Goal: Complete application form

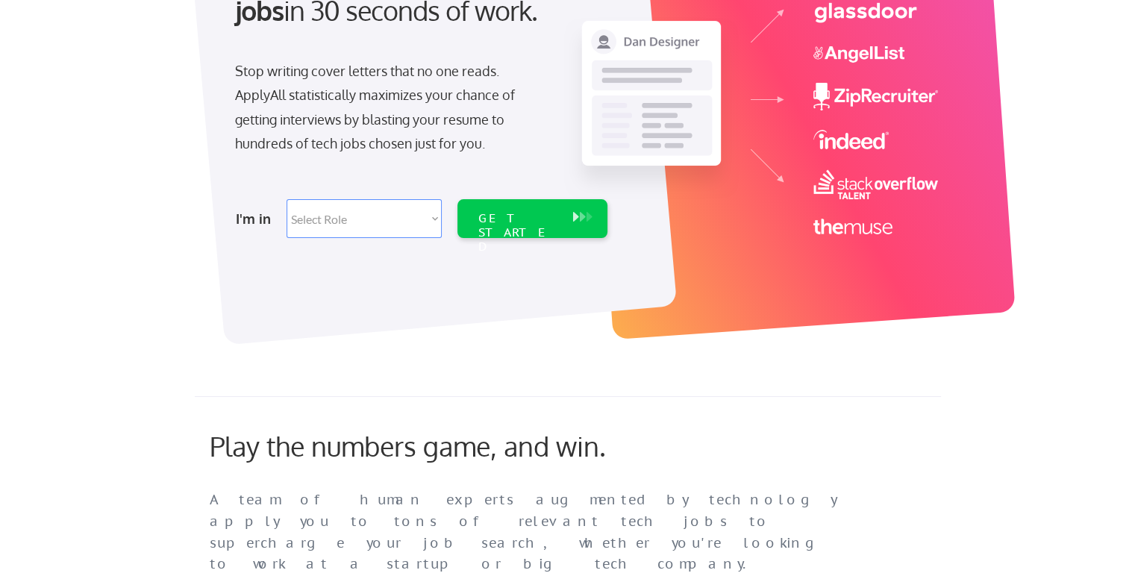
scroll to position [224, 0]
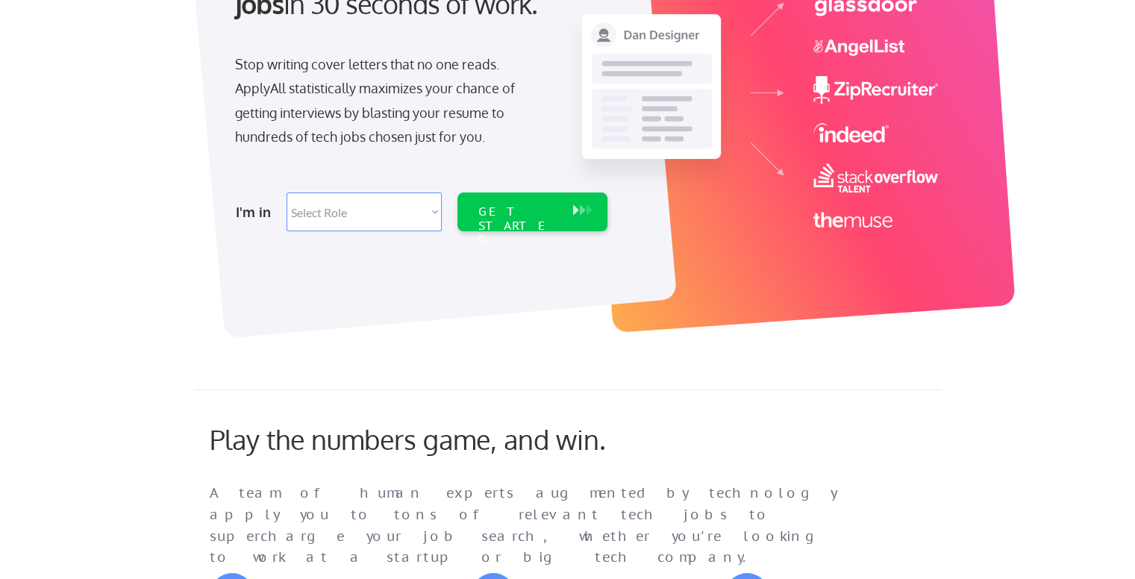
click at [425, 216] on select "Select Role Software Engineering Product Management Customer Success Sales UI/U…" at bounding box center [364, 212] width 155 height 39
select select ""customer_support""
click at [287, 193] on select "Select Role Software Engineering Product Management Customer Success Sales UI/U…" at bounding box center [364, 212] width 155 height 39
select select ""customer_support""
click at [501, 284] on div at bounding box center [431, 103] width 489 height 471
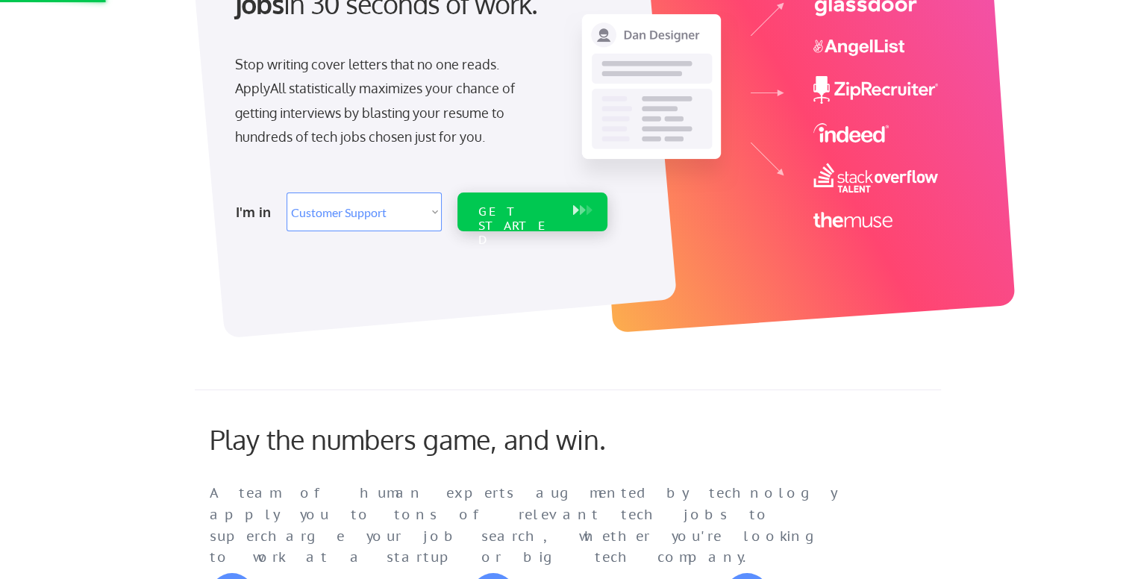
click at [521, 190] on div "I'm in Select Role Software Engineering Product Management Customer Success Sal…" at bounding box center [419, 212] width 417 height 52
click at [520, 204] on div "GET STARTED" at bounding box center [518, 225] width 80 height 43
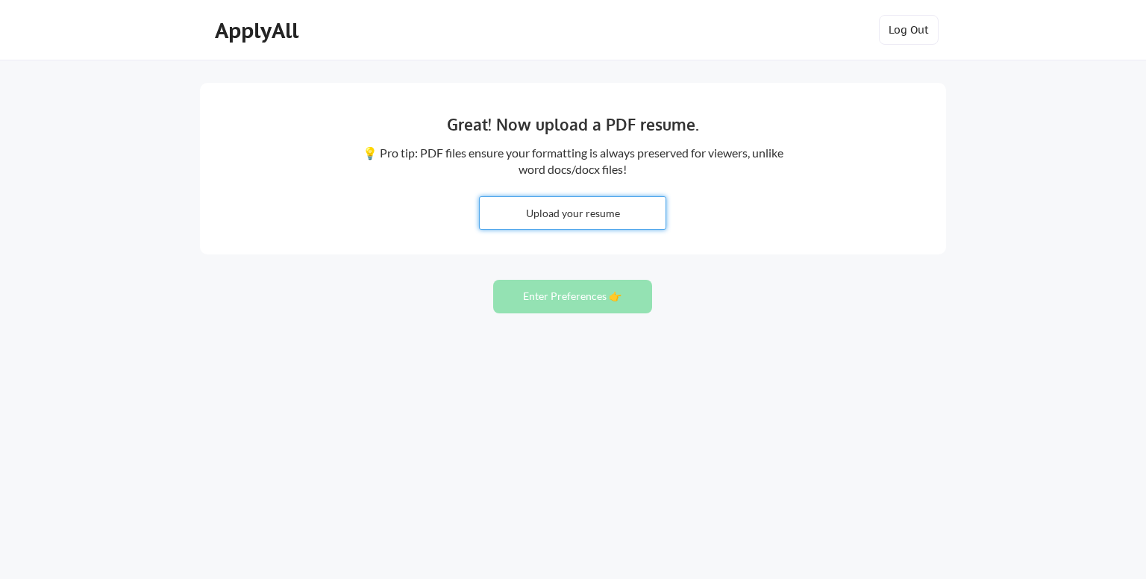
click at [571, 210] on input "file" at bounding box center [573, 213] width 186 height 32
type input "C:\fakepath\[PERSON_NAME].pdf"
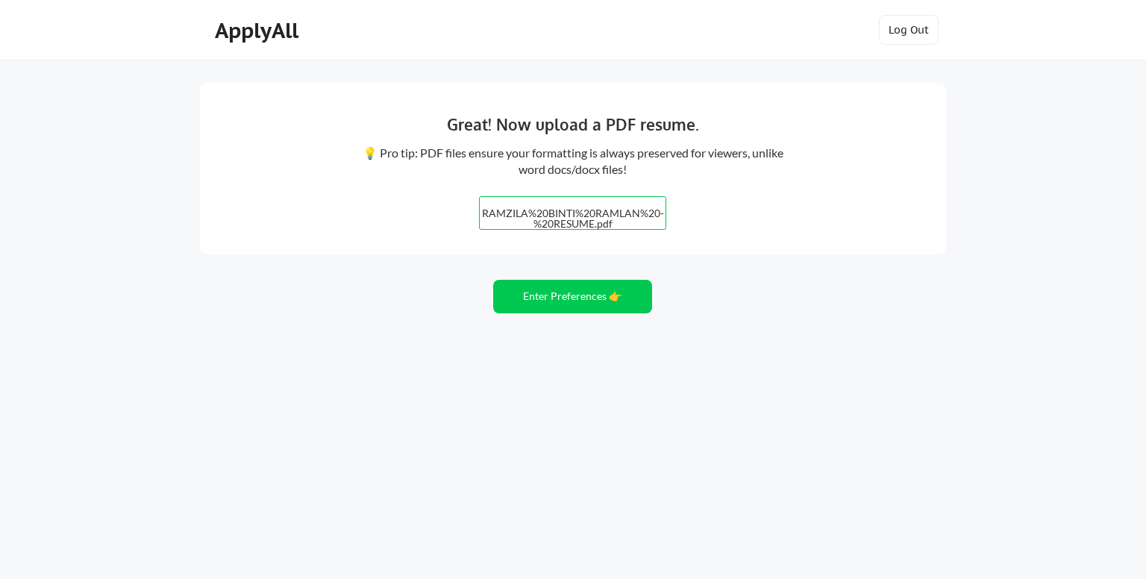
click at [566, 310] on button "Enter Preferences 👉" at bounding box center [572, 297] width 159 height 34
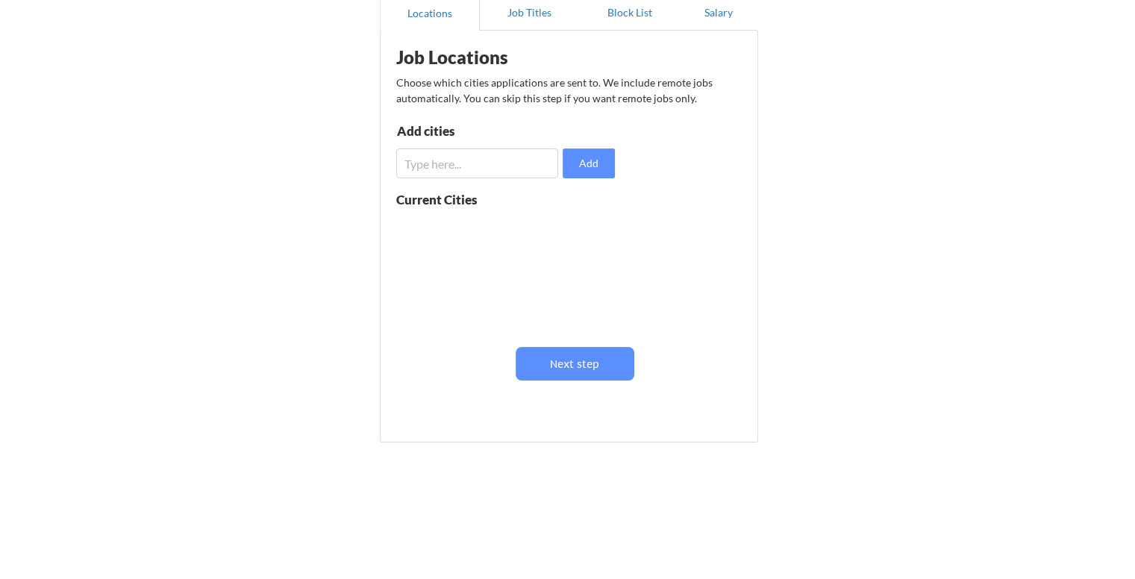
scroll to position [78, 0]
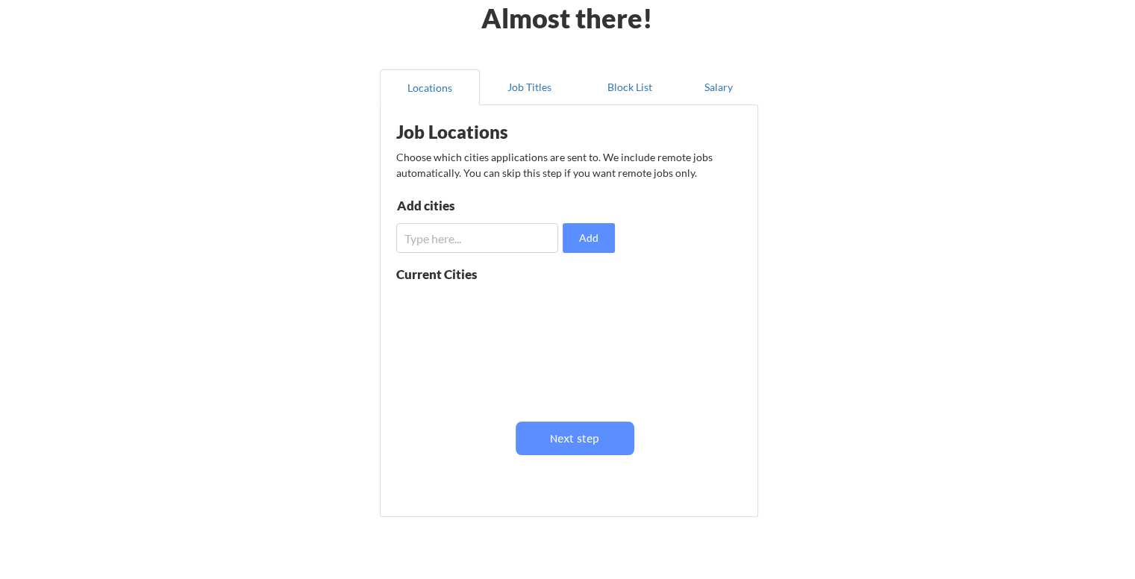
click at [457, 245] on input "input" at bounding box center [477, 238] width 162 height 30
type input "k"
type input "Kota Kinabalu, Sabah"
click at [684, 155] on div "Choose which cities applications are sent to. We include remote jobs automatica…" at bounding box center [567, 164] width 343 height 31
click at [523, 98] on button "Job Titles" at bounding box center [530, 87] width 100 height 36
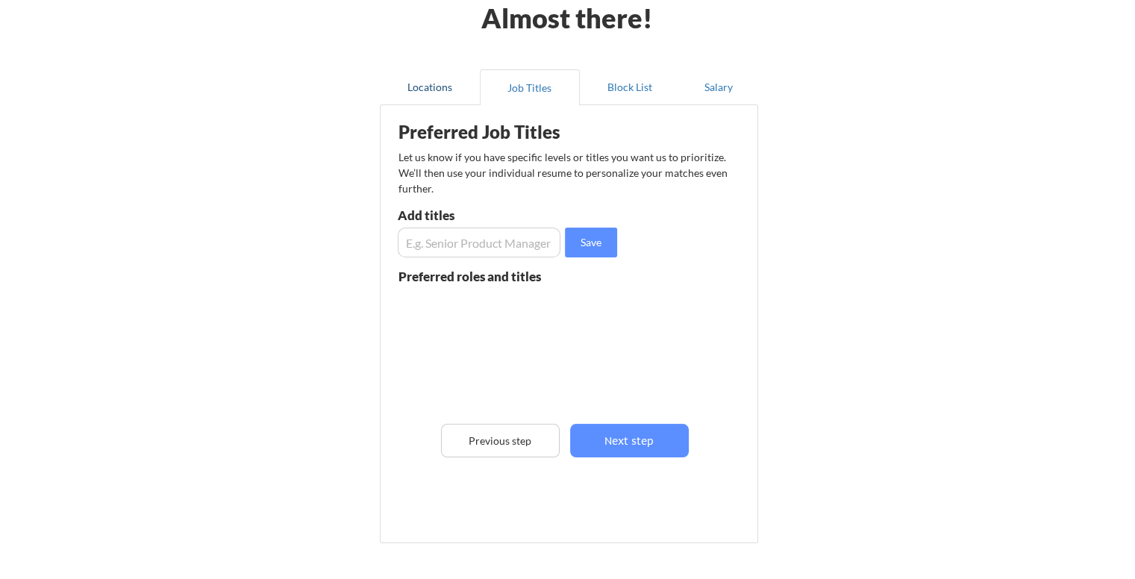
click at [427, 92] on button "Locations" at bounding box center [430, 87] width 100 height 36
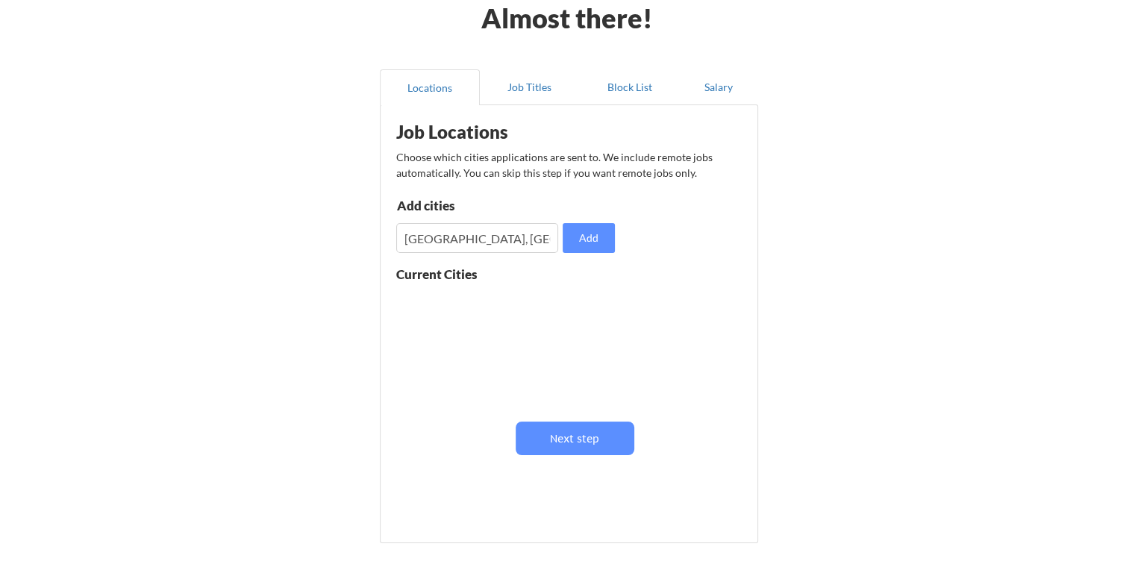
click at [560, 428] on button "Next step" at bounding box center [575, 439] width 119 height 34
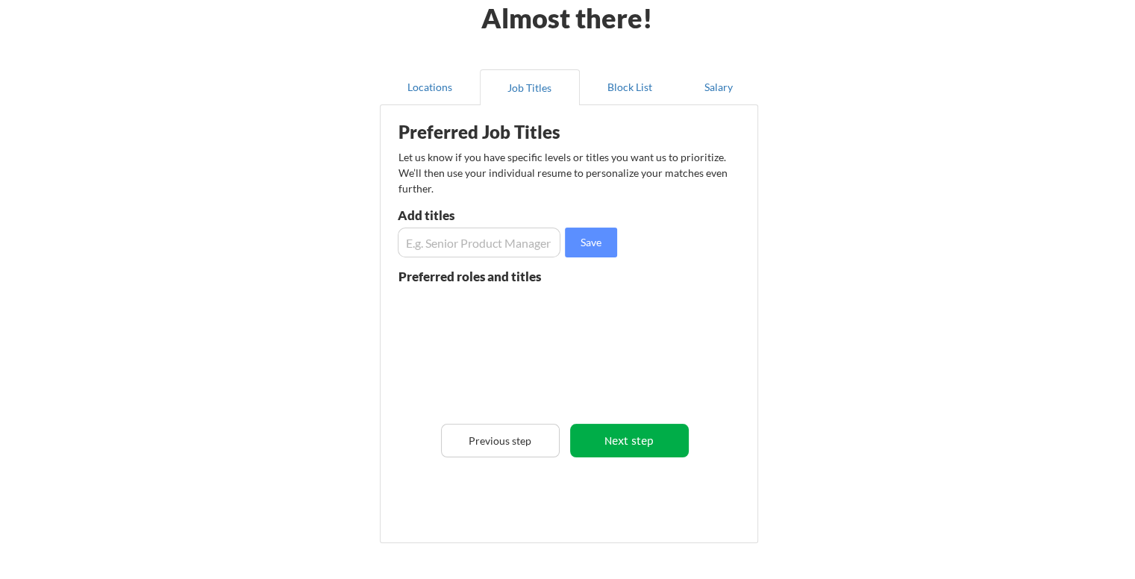
click at [632, 437] on button "Next step" at bounding box center [629, 441] width 119 height 34
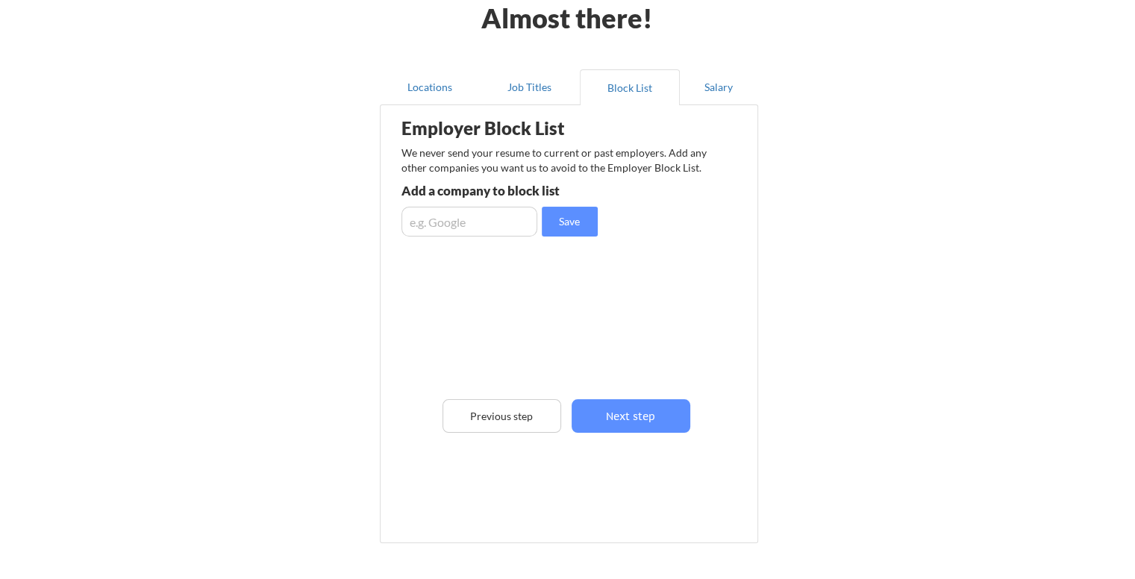
click at [453, 231] on input "input" at bounding box center [469, 222] width 136 height 30
type input "i"
type input "IRBM"
click at [548, 228] on button "Save" at bounding box center [570, 222] width 56 height 30
click at [710, 273] on div "Employer Block List We never send your resume to current or past employers. Add…" at bounding box center [569, 302] width 362 height 386
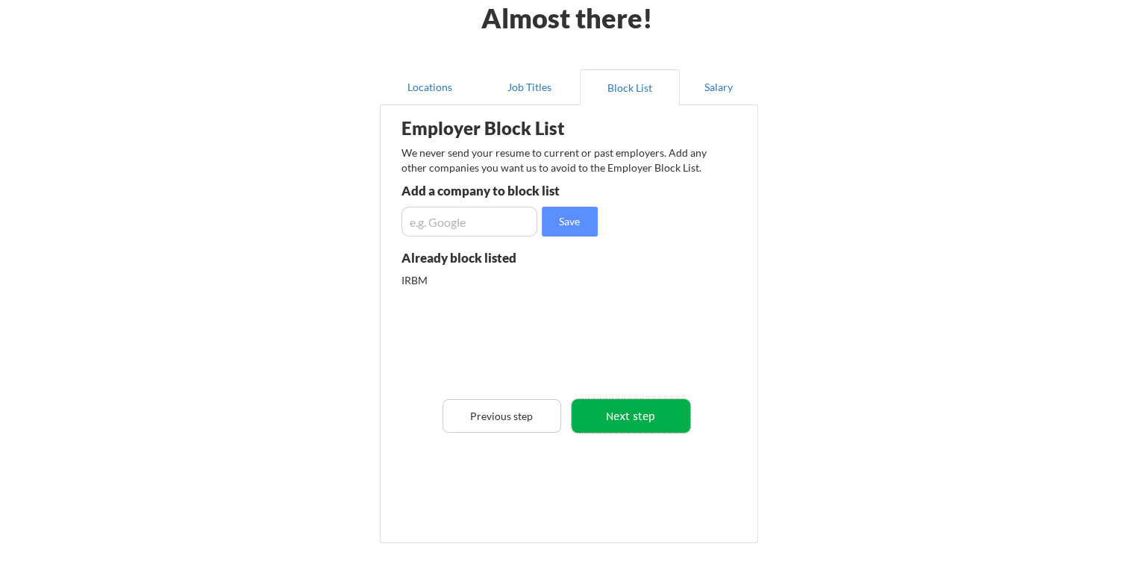
click at [654, 409] on button "Next step" at bounding box center [631, 416] width 119 height 34
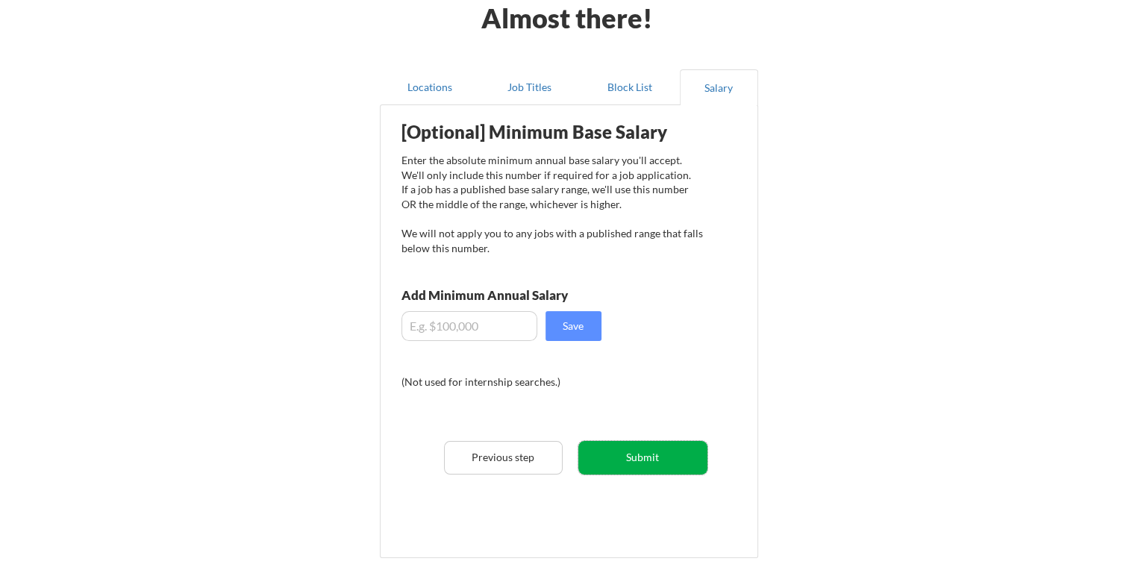
click at [642, 464] on button "Submit" at bounding box center [642, 458] width 129 height 34
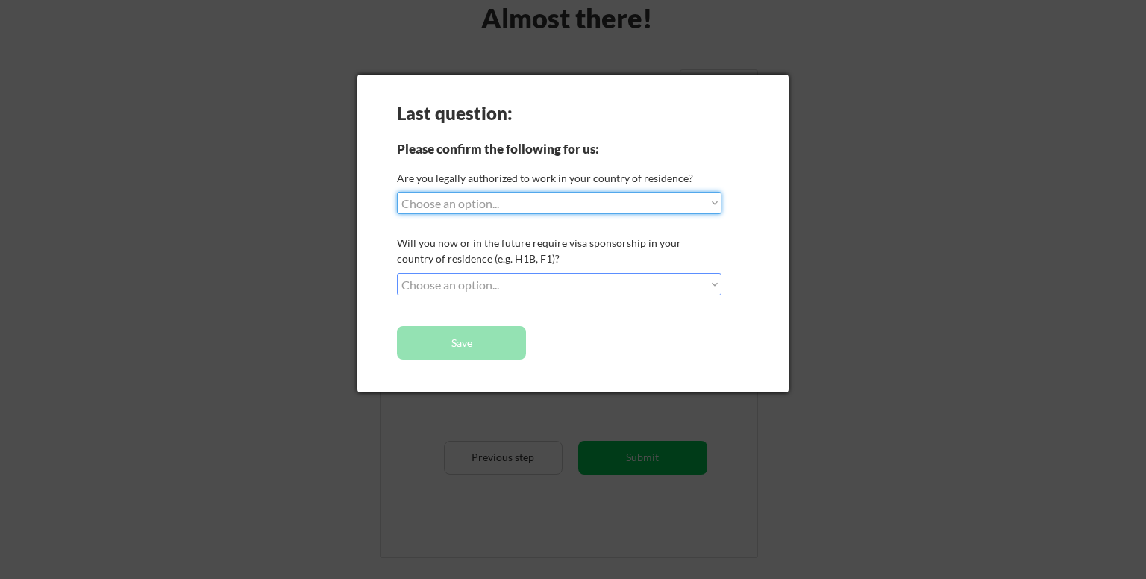
click at [716, 205] on select "Choose an option... Yes, I am a US Citizen Yes, I am a Canadian Citizen Yes, I …" at bounding box center [559, 203] width 325 height 22
click at [923, 237] on div at bounding box center [573, 289] width 1146 height 579
